Goal: Check status: Check status

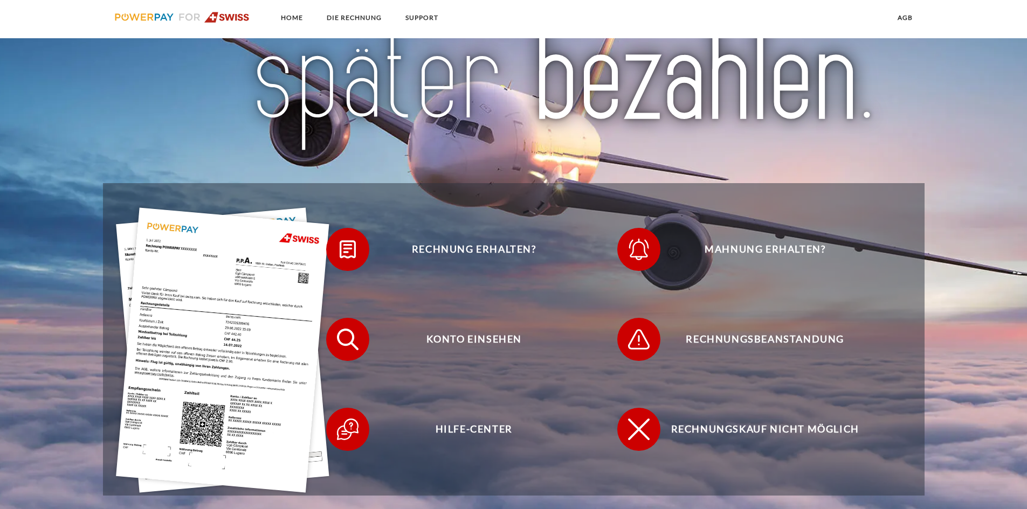
scroll to position [216, 0]
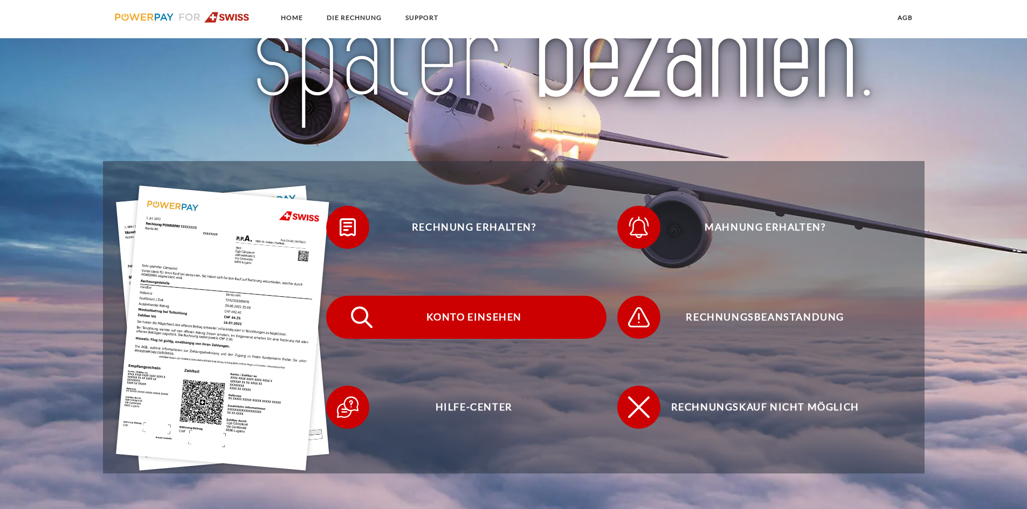
click at [470, 313] on span "Konto einsehen" at bounding box center [474, 317] width 264 height 43
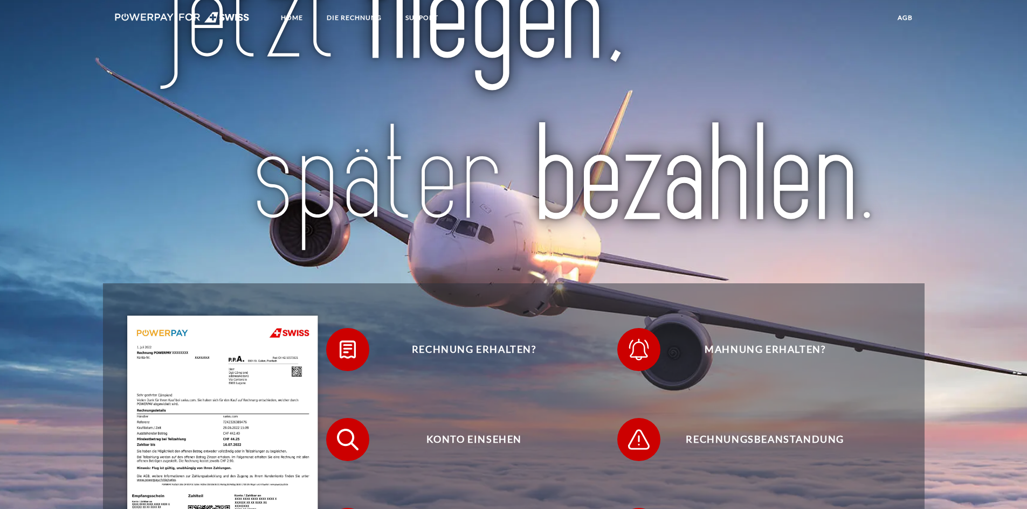
scroll to position [162, 0]
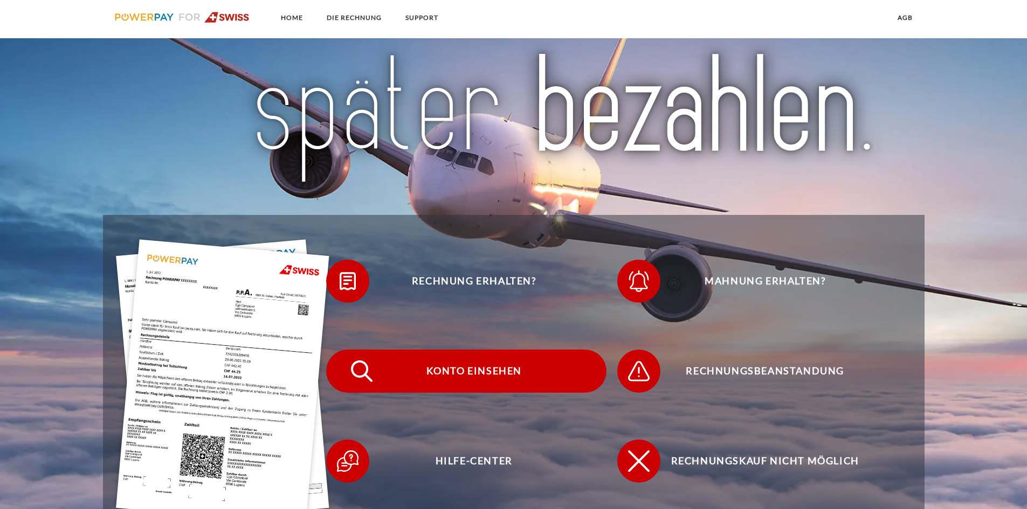
click at [466, 367] on span "Konto einsehen" at bounding box center [474, 371] width 264 height 43
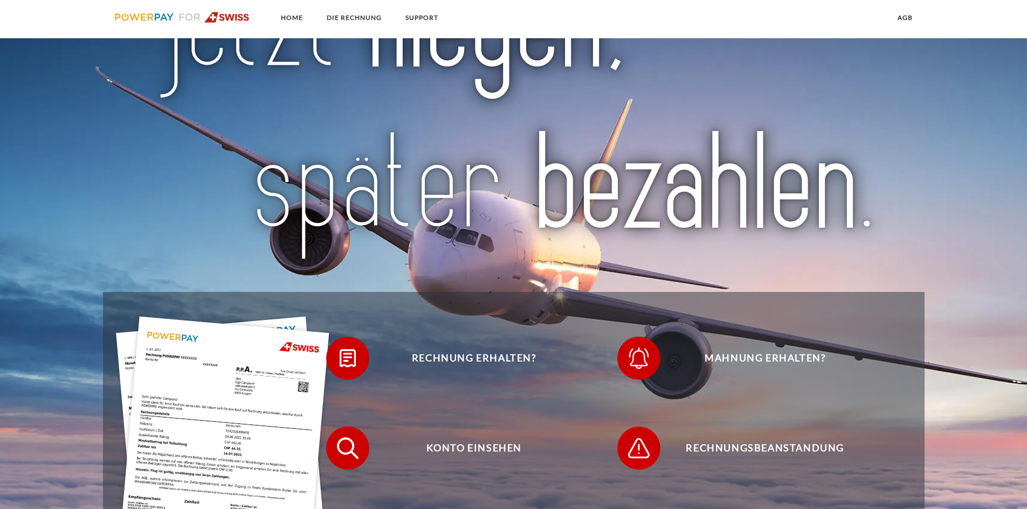
scroll to position [216, 0]
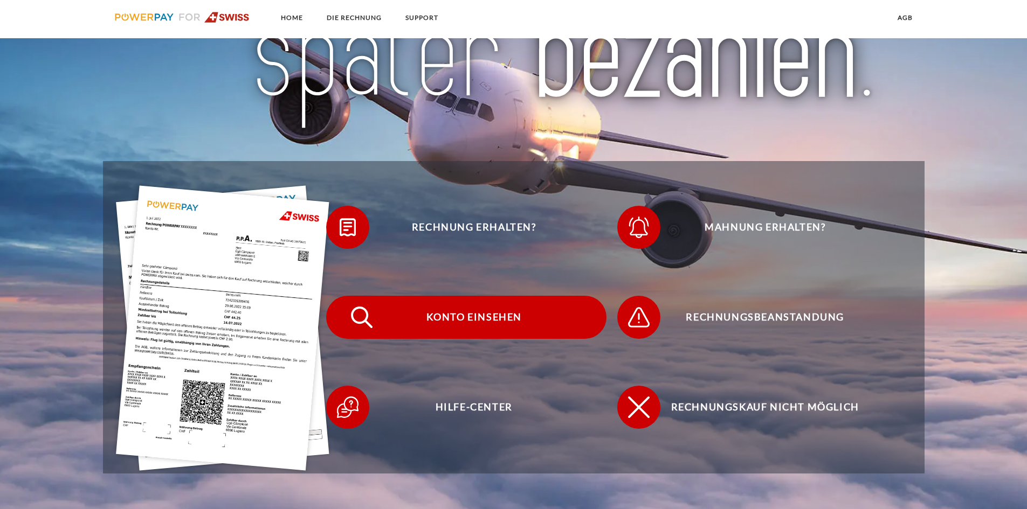
click at [457, 322] on span "Konto einsehen" at bounding box center [474, 317] width 264 height 43
